Goal: Check status: Check status

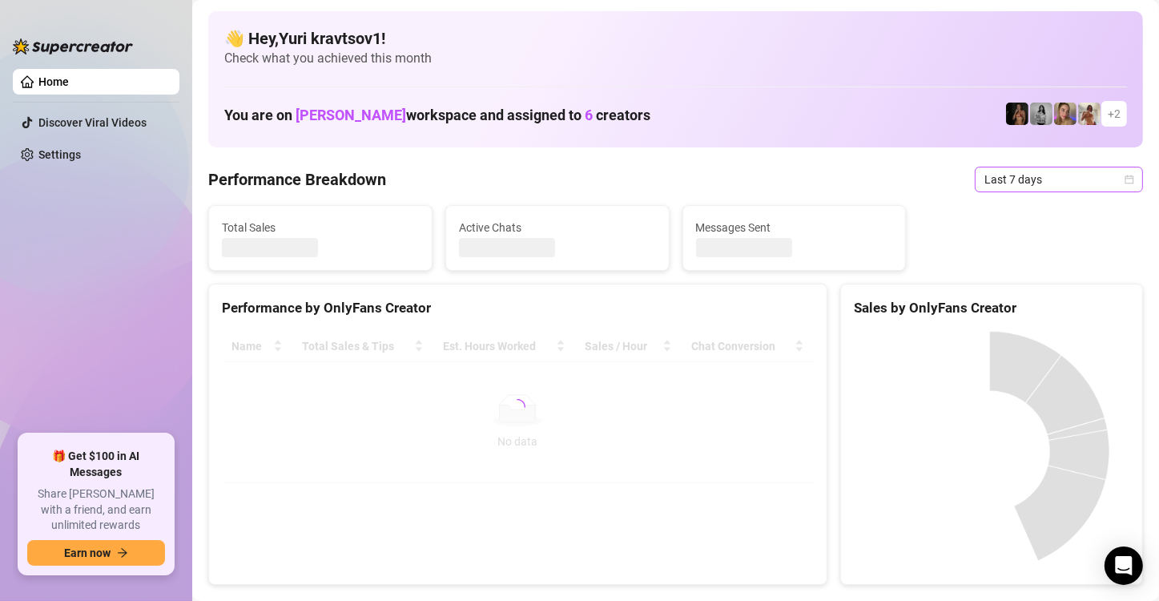
click at [1050, 175] on span "Last 7 days" at bounding box center [1058, 179] width 149 height 24
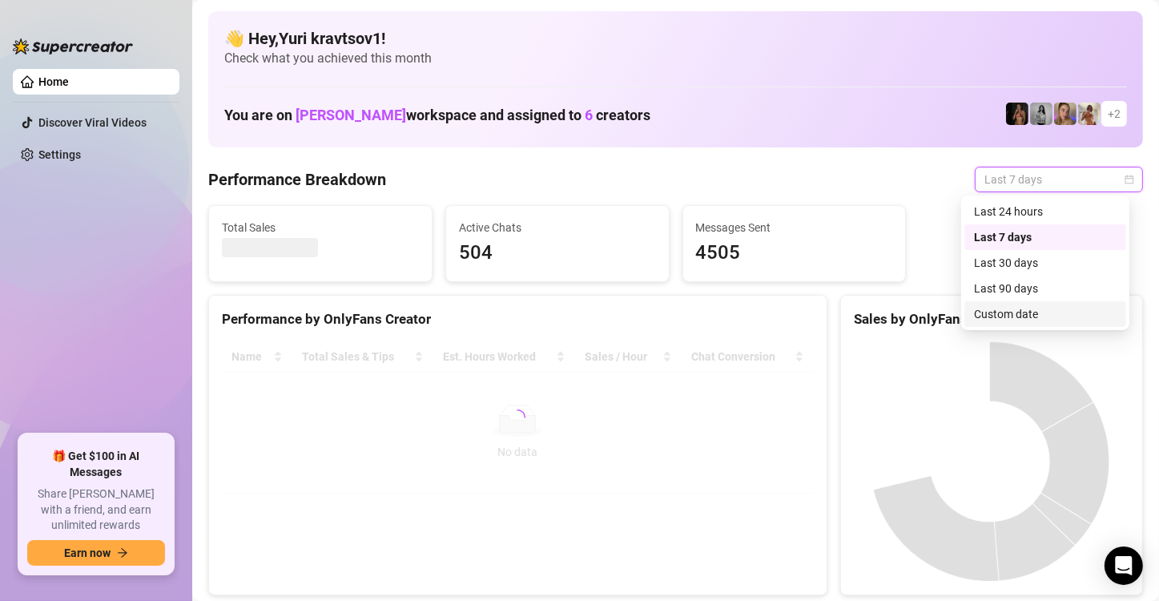
click at [1042, 312] on div "Custom date" at bounding box center [1045, 314] width 143 height 18
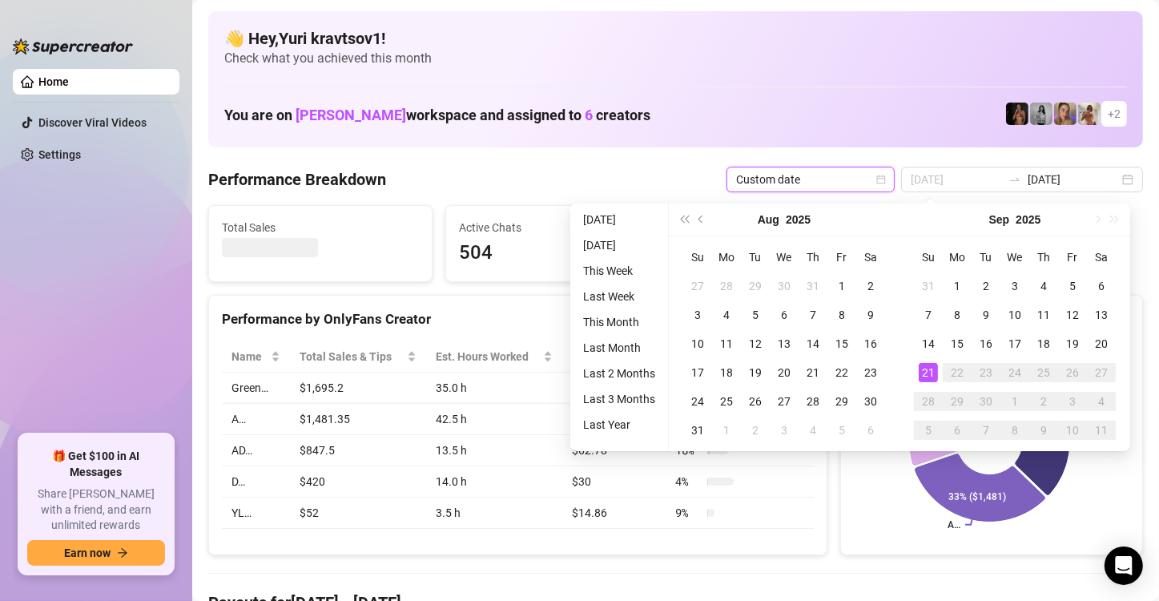
type input "[DATE]"
click at [926, 372] on div "21" at bounding box center [927, 372] width 19 height 19
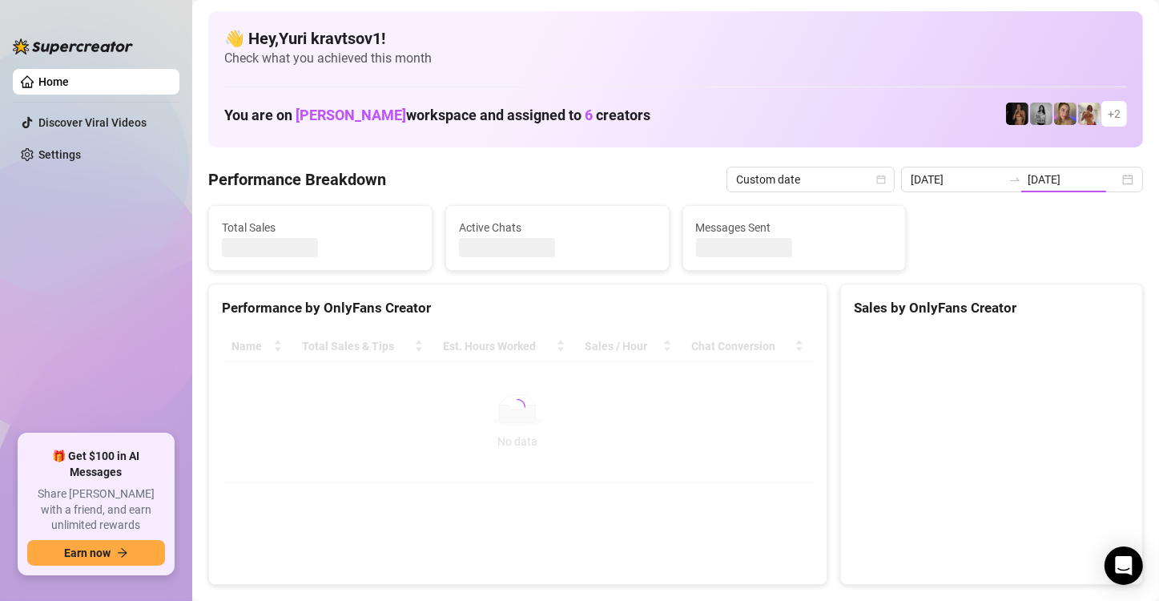
type input "[DATE]"
